Goal: Information Seeking & Learning: Learn about a topic

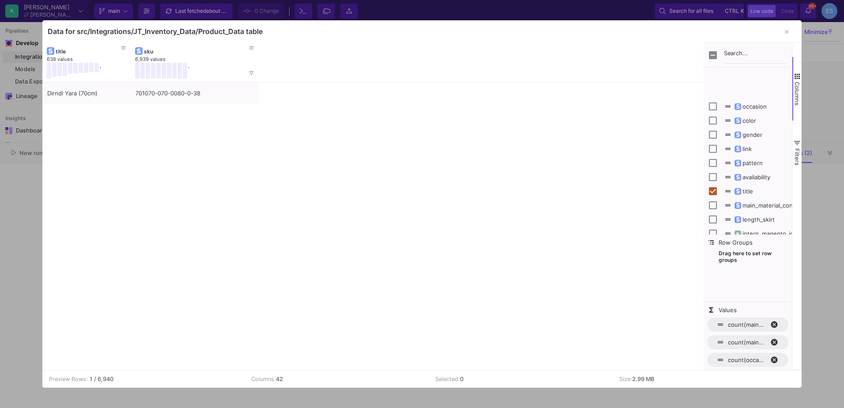
scroll to position [38, 0]
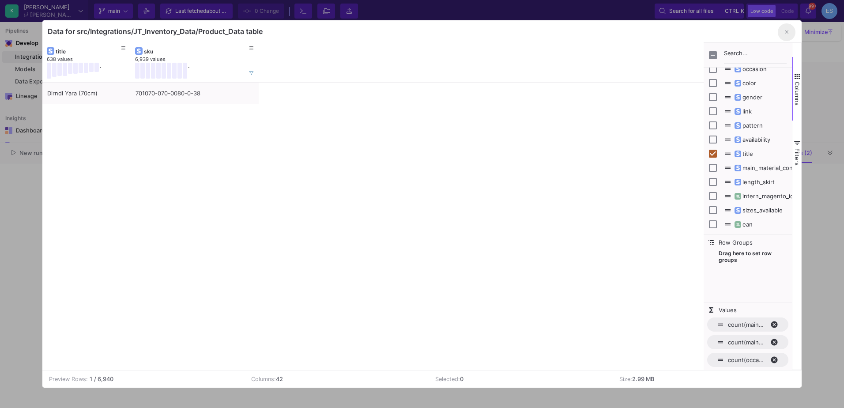
click at [784, 28] on button "button" at bounding box center [787, 32] width 18 height 18
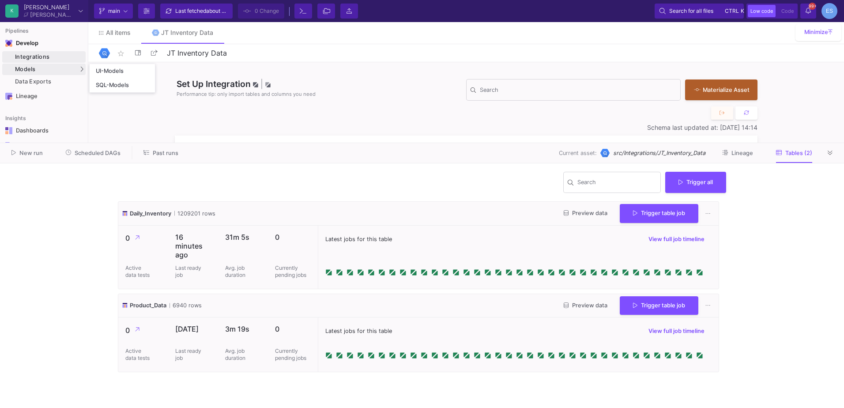
drag, startPoint x: 52, startPoint y: 65, endPoint x: 70, endPoint y: 66, distance: 18.6
click at [52, 65] on div "Models" at bounding box center [43, 69] width 83 height 11
click at [112, 68] on div "UI-Models" at bounding box center [110, 71] width 29 height 7
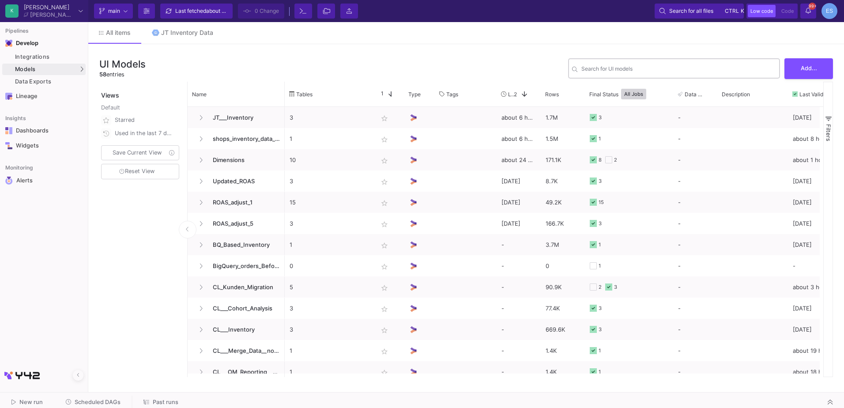
click at [600, 64] on div "Search for UI models" at bounding box center [679, 68] width 195 height 22
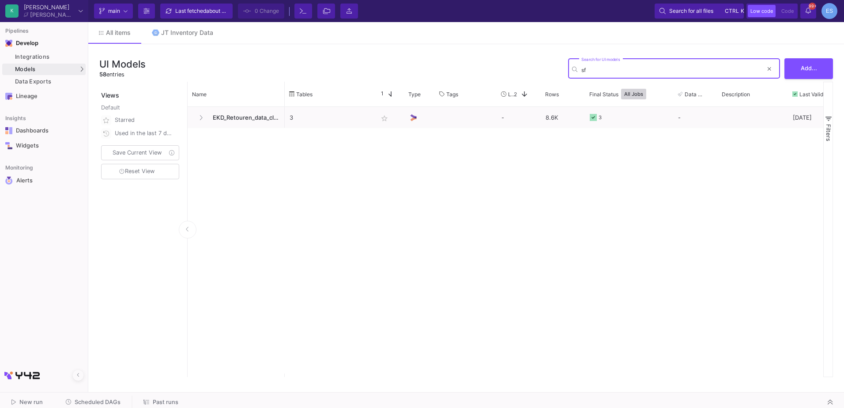
type input "s"
type input "SFTP"
drag, startPoint x: 628, startPoint y: 72, endPoint x: 563, endPoint y: 76, distance: 64.6
click at [563, 76] on div "UI Models 58 entries SFTP Search for UI models Add..." at bounding box center [466, 68] width 734 height 26
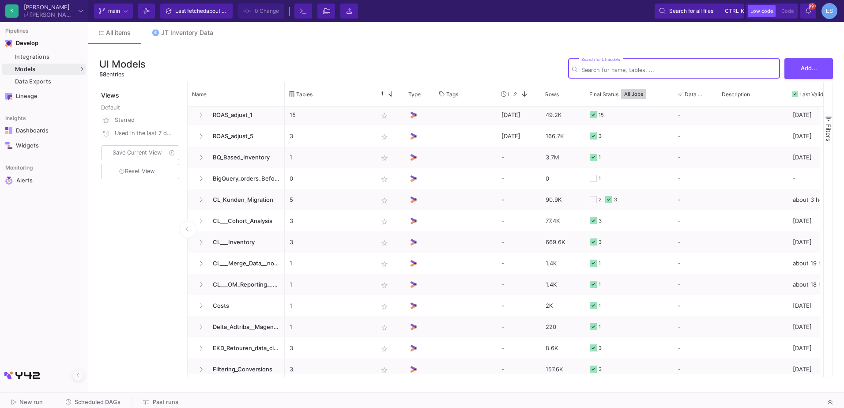
click at [609, 69] on input "Search for UI models" at bounding box center [679, 70] width 195 height 7
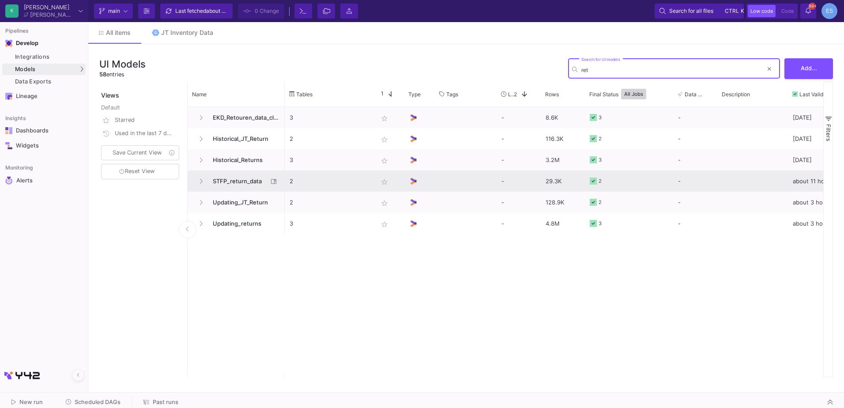
type input "ret"
click at [234, 182] on span "STFP_return_data" at bounding box center [238, 181] width 61 height 21
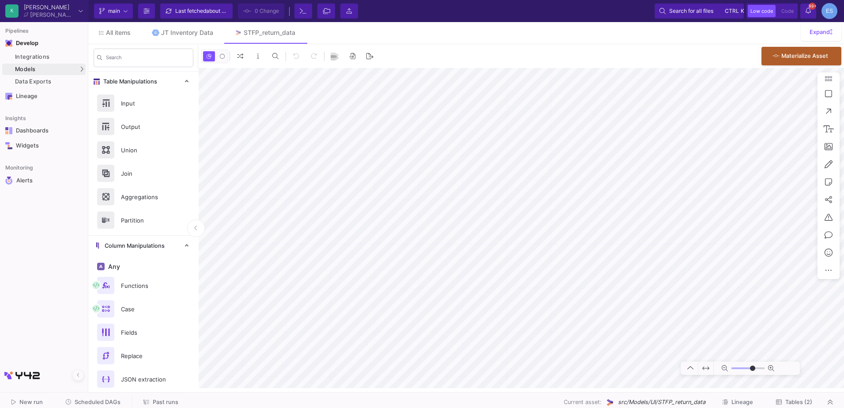
type input "-18"
click at [808, 399] on span "Tables (2)" at bounding box center [799, 402] width 27 height 7
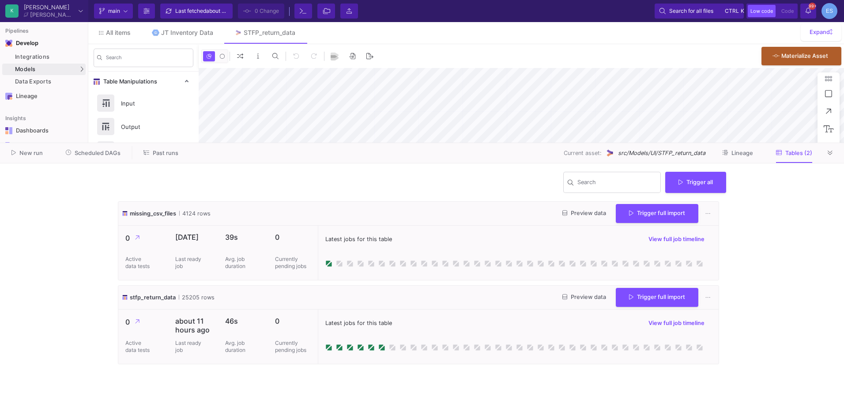
type input "-18"
click at [568, 296] on span "Preview data" at bounding box center [585, 297] width 44 height 7
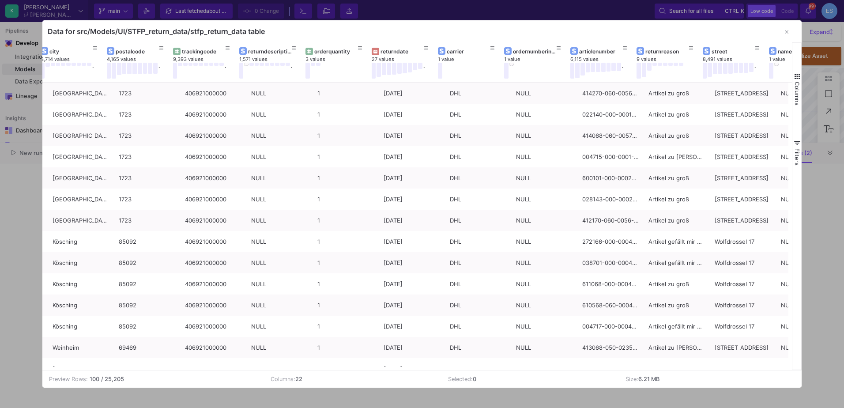
scroll to position [0, 339]
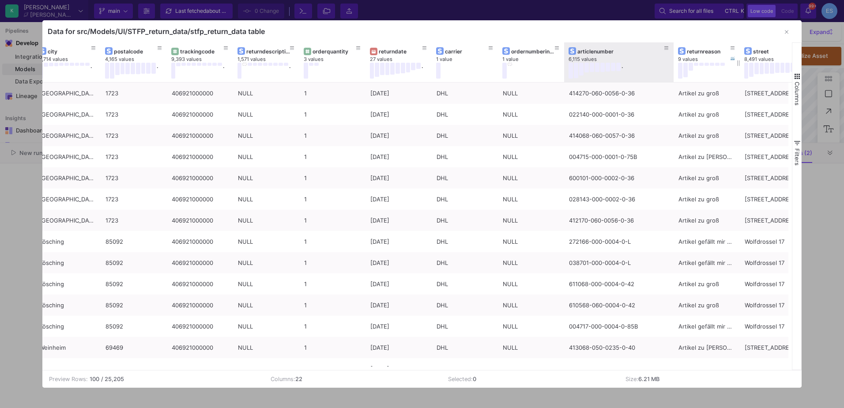
drag, startPoint x: 630, startPoint y: 54, endPoint x: 674, endPoint y: 53, distance: 43.3
click at [674, 53] on div at bounding box center [674, 62] width 4 height 40
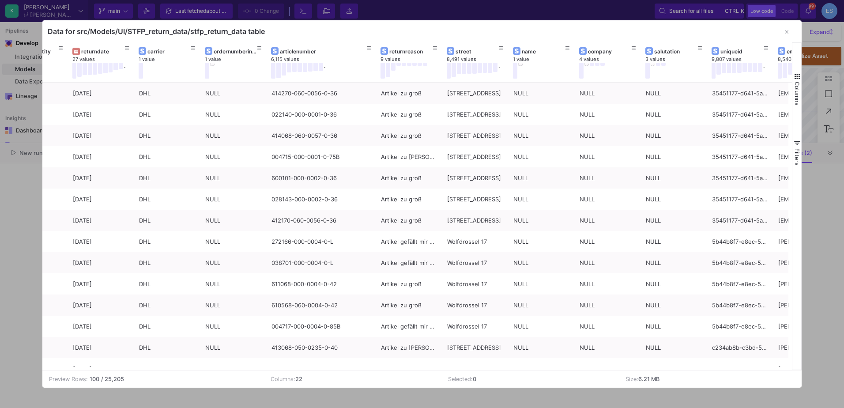
scroll to position [0, 625]
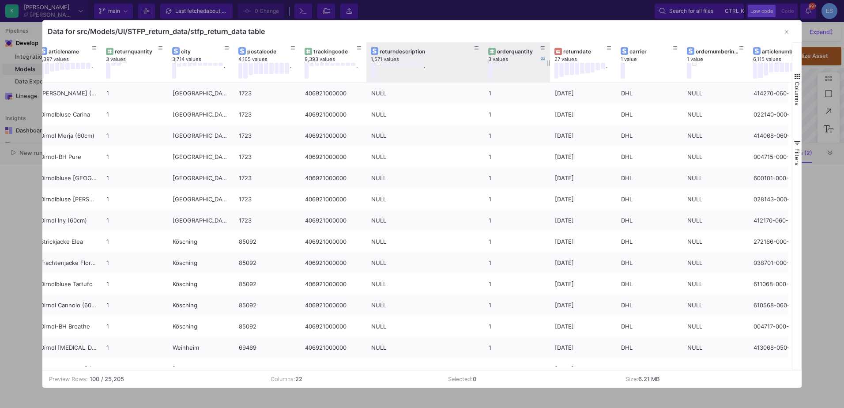
drag, startPoint x: 431, startPoint y: 47, endPoint x: 482, endPoint y: 47, distance: 51.2
click at [482, 47] on div at bounding box center [484, 62] width 4 height 40
click at [409, 51] on div "returndescription" at bounding box center [427, 51] width 95 height 7
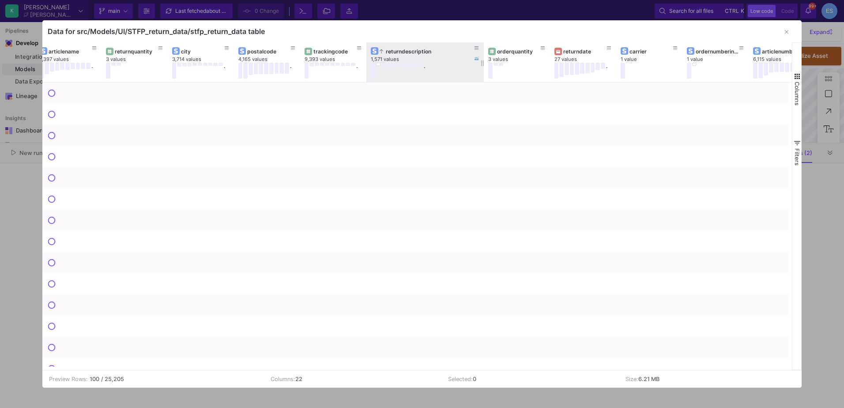
click at [409, 51] on div "returndescription" at bounding box center [427, 51] width 95 height 7
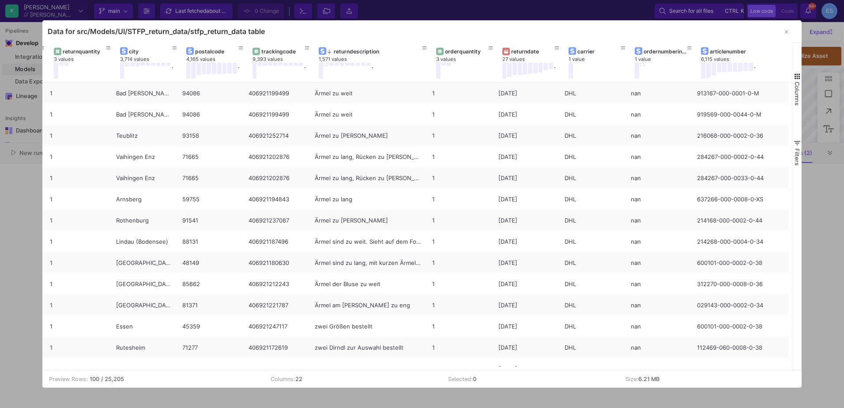
scroll to position [0, 258]
drag, startPoint x: 126, startPoint y: 379, endPoint x: 99, endPoint y: 379, distance: 27.4
click at [99, 379] on div "Preview Rows: 100 / 25,205" at bounding box center [153, 379] width 209 height 8
drag, startPoint x: 292, startPoint y: 371, endPoint x: 385, endPoint y: 375, distance: 92.9
click at [385, 375] on td "Columns: 22" at bounding box center [353, 379] width 178 height 17
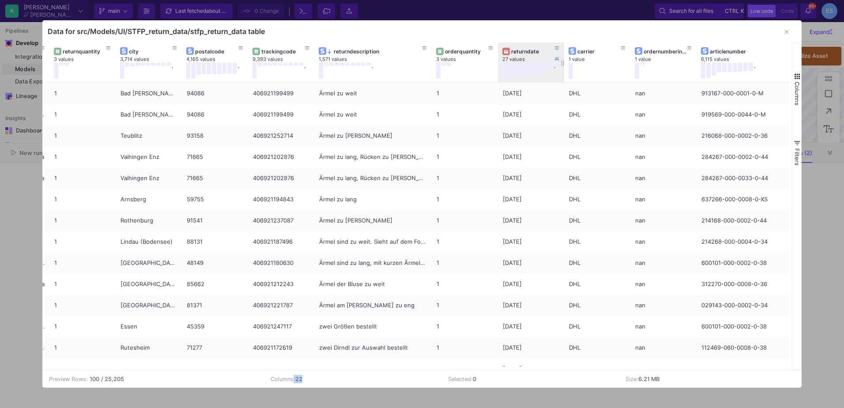
click at [527, 53] on div "returndate" at bounding box center [533, 51] width 44 height 7
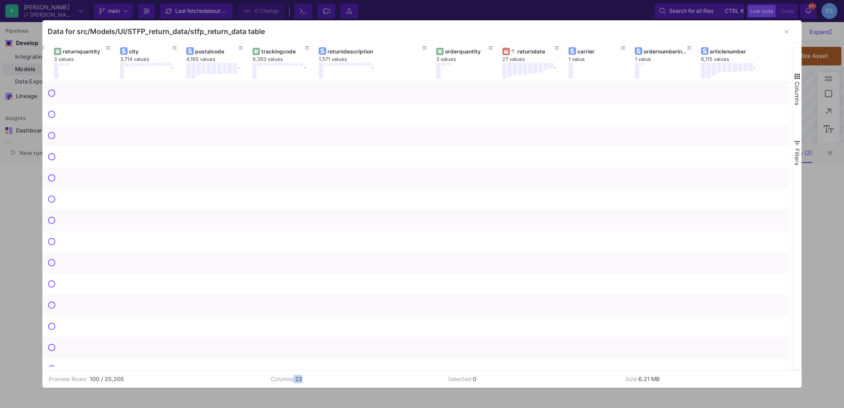
click at [798, 74] on span "button" at bounding box center [798, 76] width 8 height 8
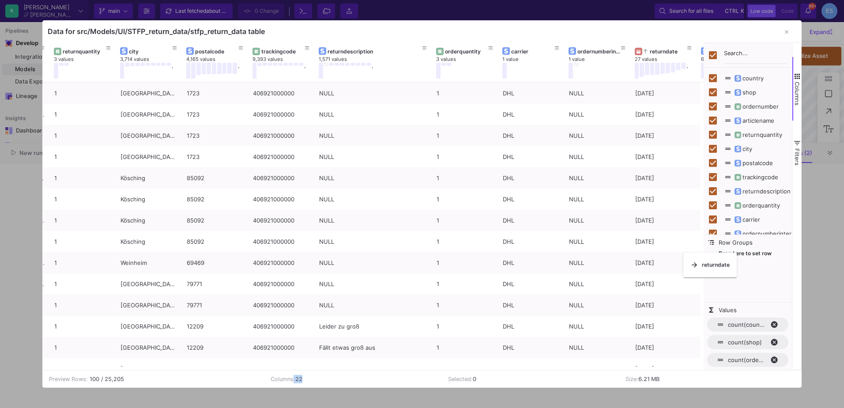
scroll to position [0, 265]
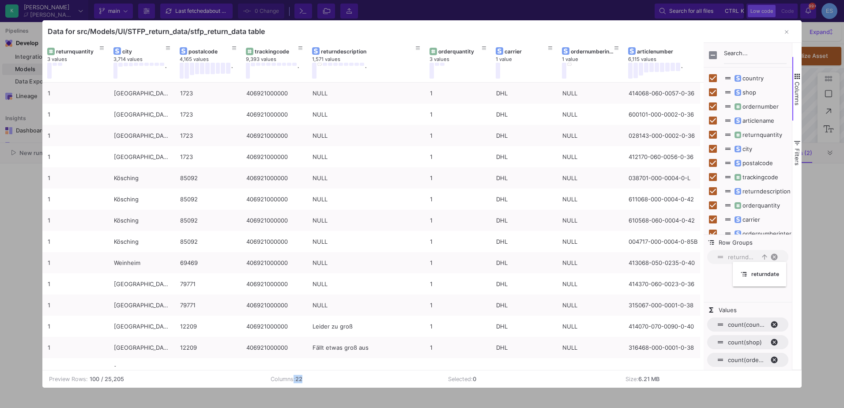
drag, startPoint x: 526, startPoint y: 53, endPoint x: 737, endPoint y: 267, distance: 300.8
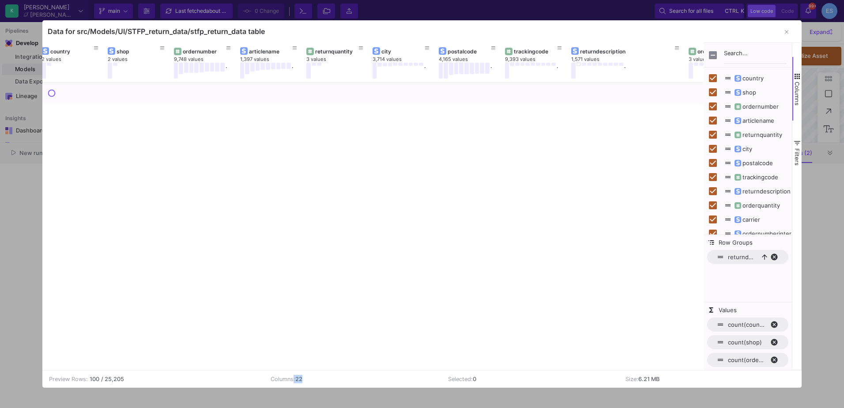
scroll to position [0, 0]
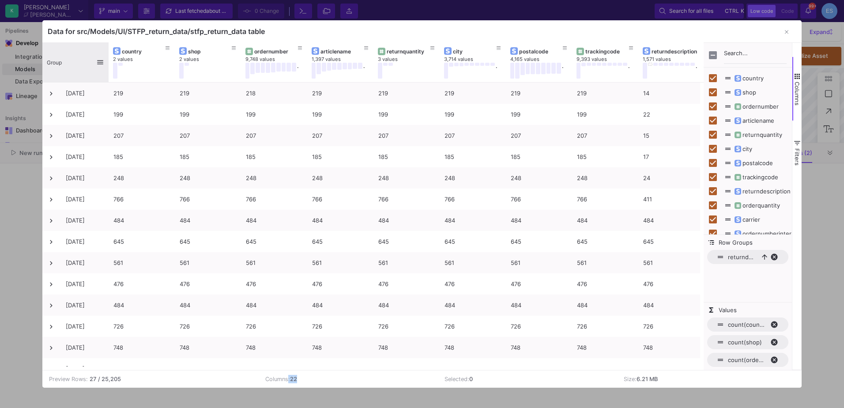
click at [76, 64] on div "Group" at bounding box center [71, 62] width 49 height 35
click at [76, 64] on div "Group 1" at bounding box center [71, 62] width 49 height 35
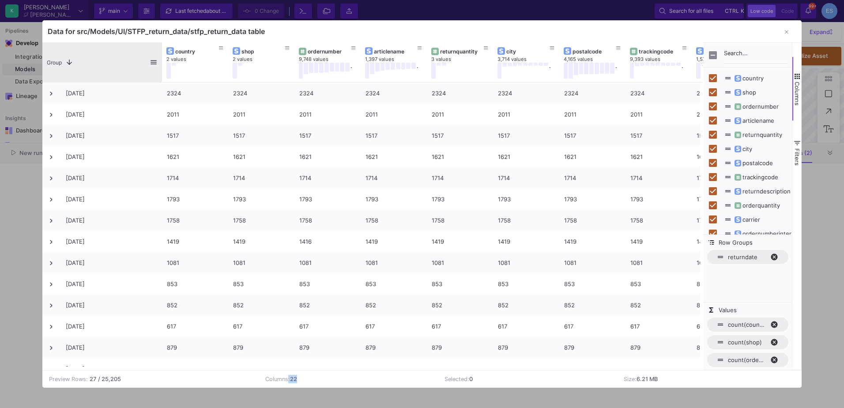
drag, startPoint x: 108, startPoint y: 51, endPoint x: 161, endPoint y: 49, distance: 53.5
click at [161, 49] on div at bounding box center [162, 62] width 4 height 40
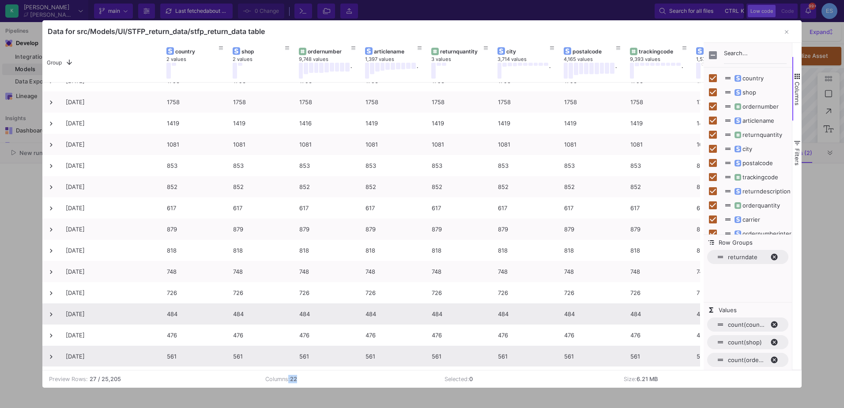
scroll to position [123, 0]
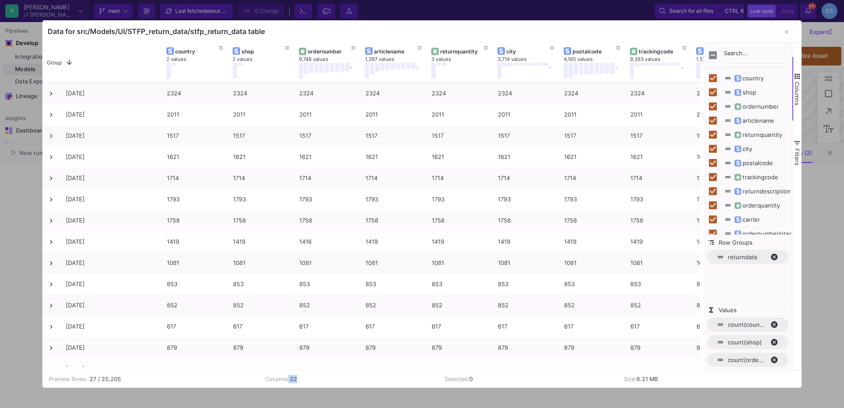
click at [299, 374] on td "Columns: 22" at bounding box center [348, 379] width 179 height 17
click at [778, 261] on span "returndate. Press ENTER to sort. Press DELETE to remove" at bounding box center [778, 257] width 14 height 8
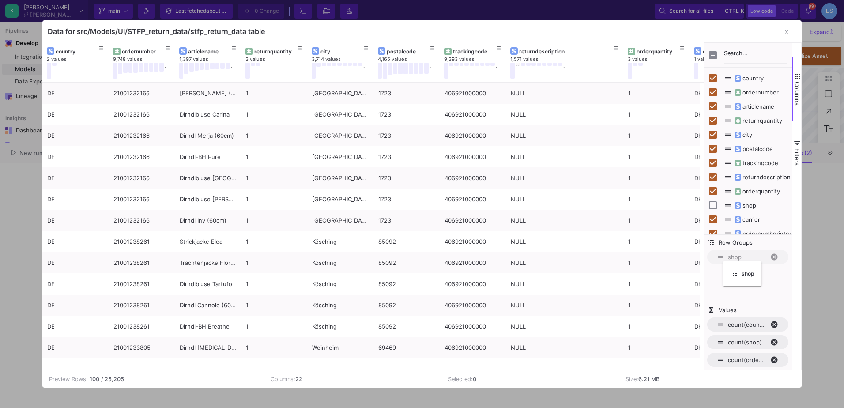
drag, startPoint x: 140, startPoint y: 48, endPoint x: 745, endPoint y: 258, distance: 641.0
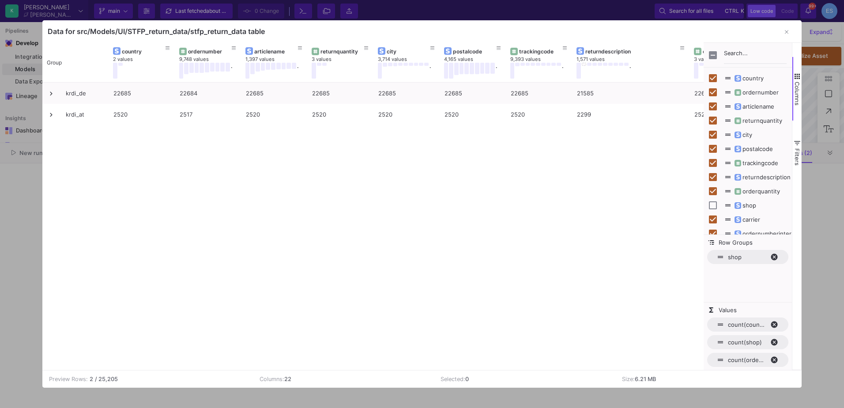
click at [775, 257] on span "shop. Press ENTER to sort. Press DELETE to remove" at bounding box center [778, 257] width 14 height 8
checkbox input "true"
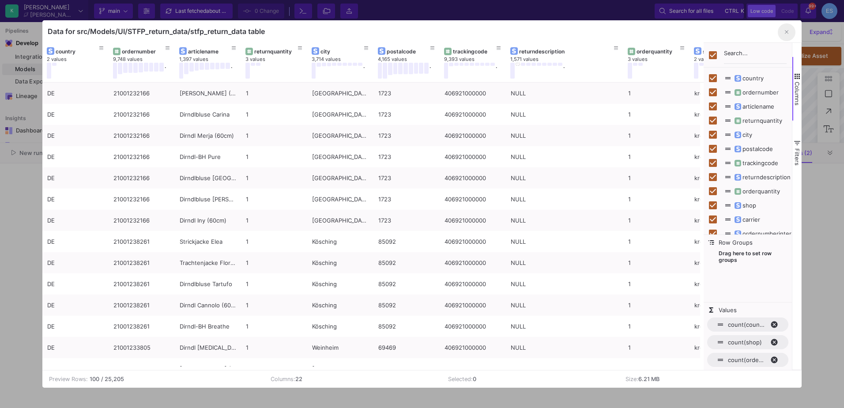
click at [790, 30] on button "button" at bounding box center [787, 32] width 18 height 18
